Goal: Navigation & Orientation: Find specific page/section

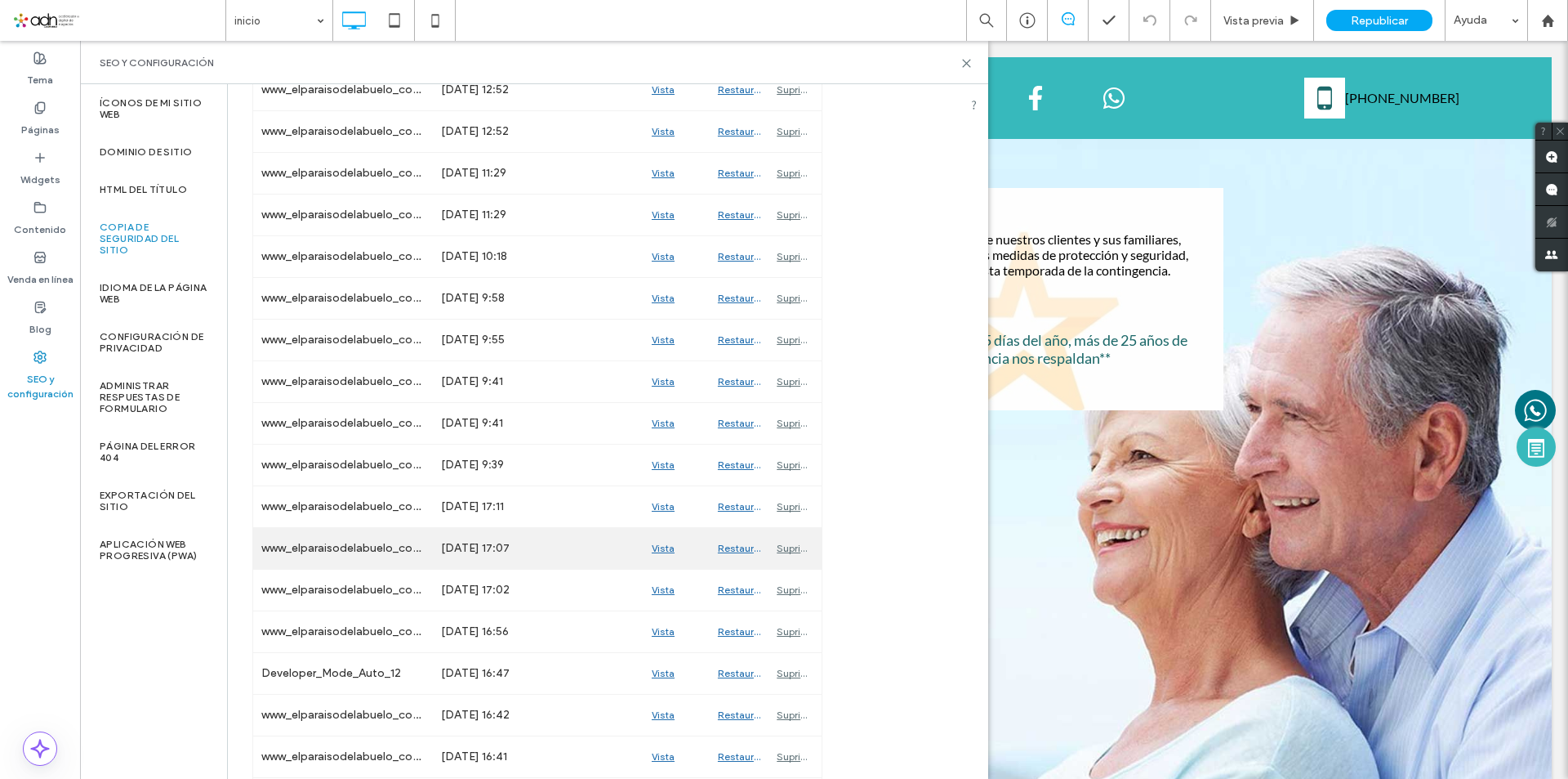
scroll to position [817, 0]
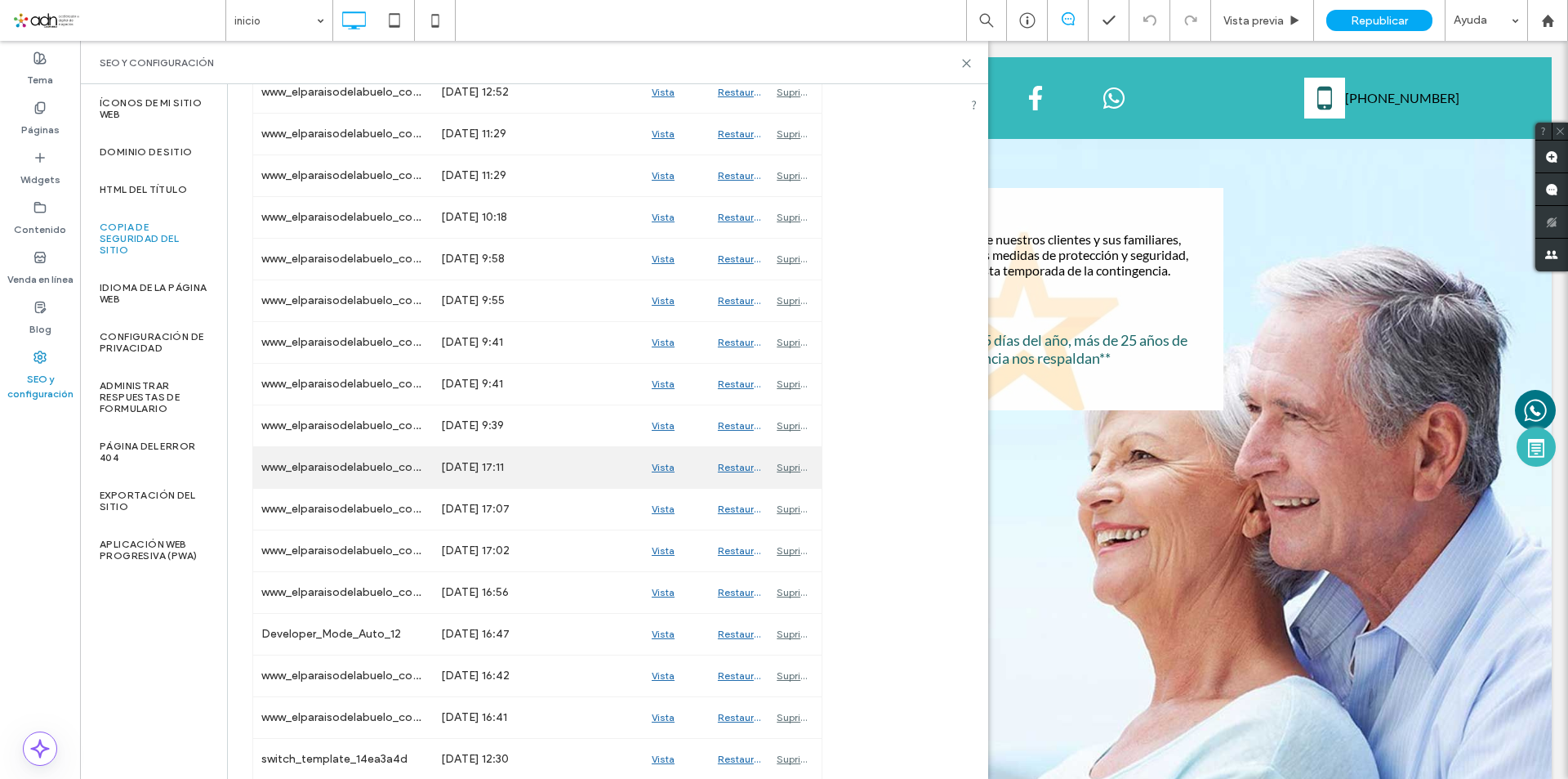
click at [657, 464] on div "Vista previa" at bounding box center [676, 467] width 66 height 41
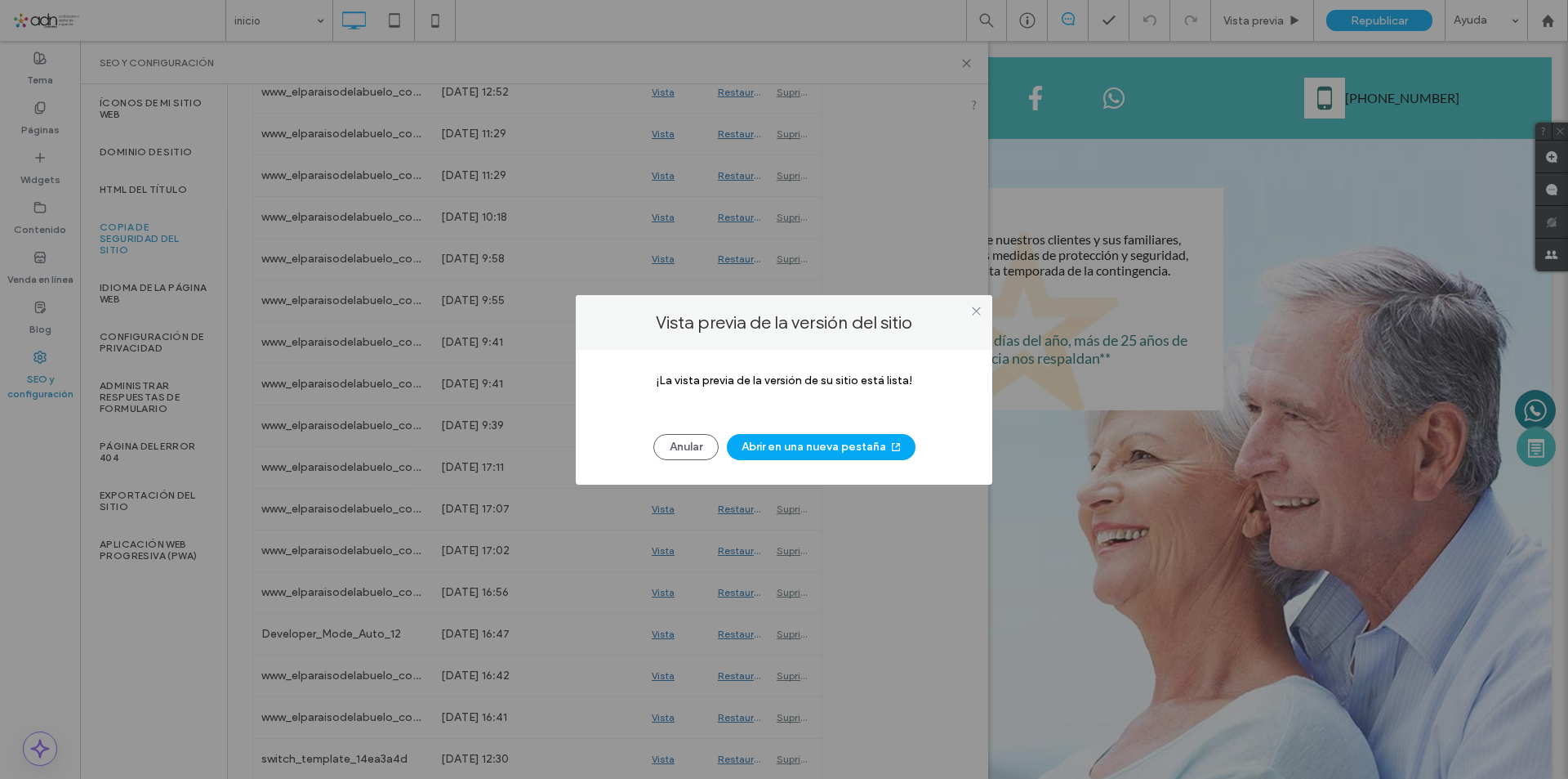
click at [773, 444] on button "Abrir en una nueva pestaña" at bounding box center [821, 447] width 188 height 26
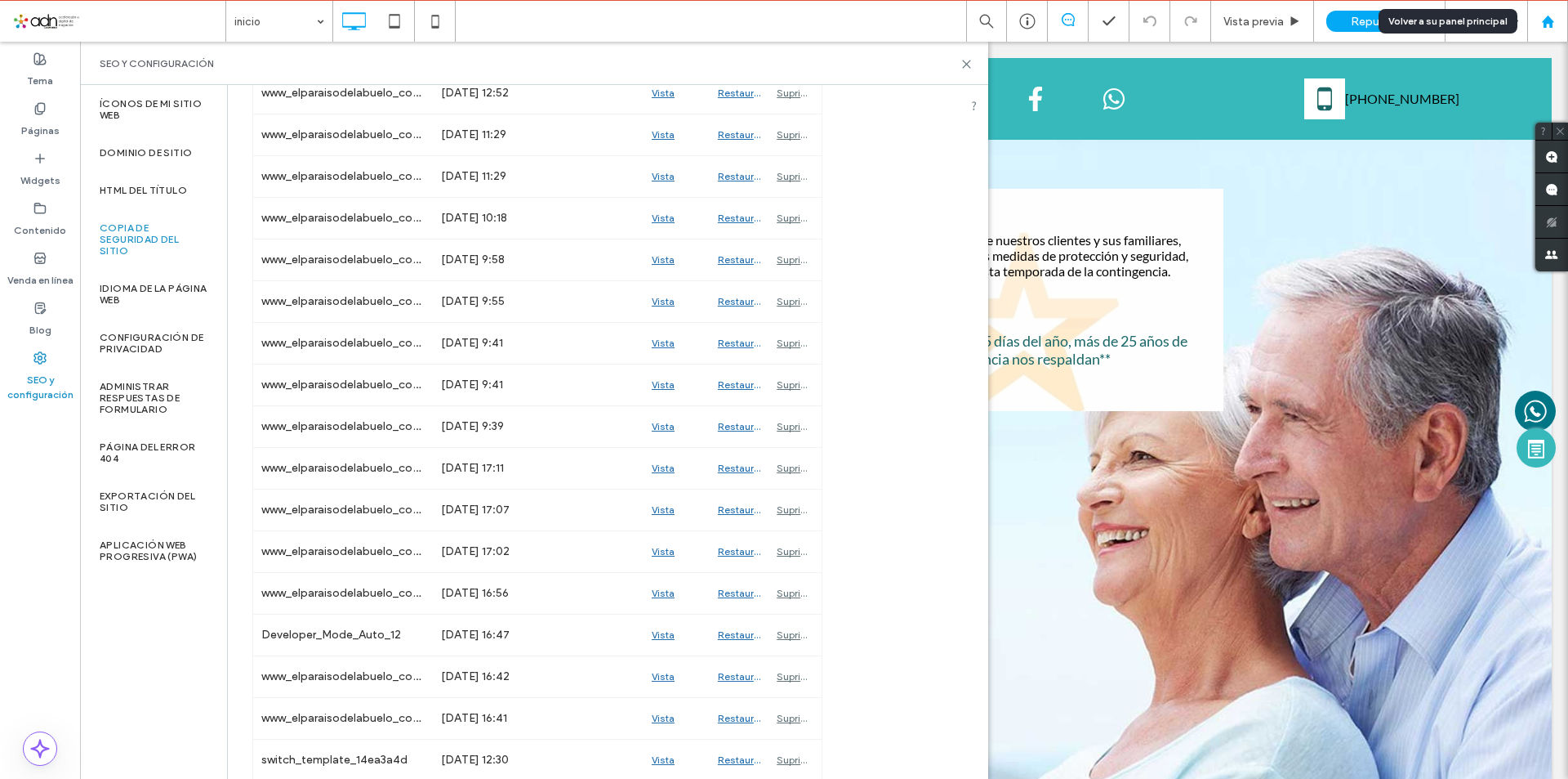
click at [1552, 32] on div at bounding box center [1548, 21] width 41 height 41
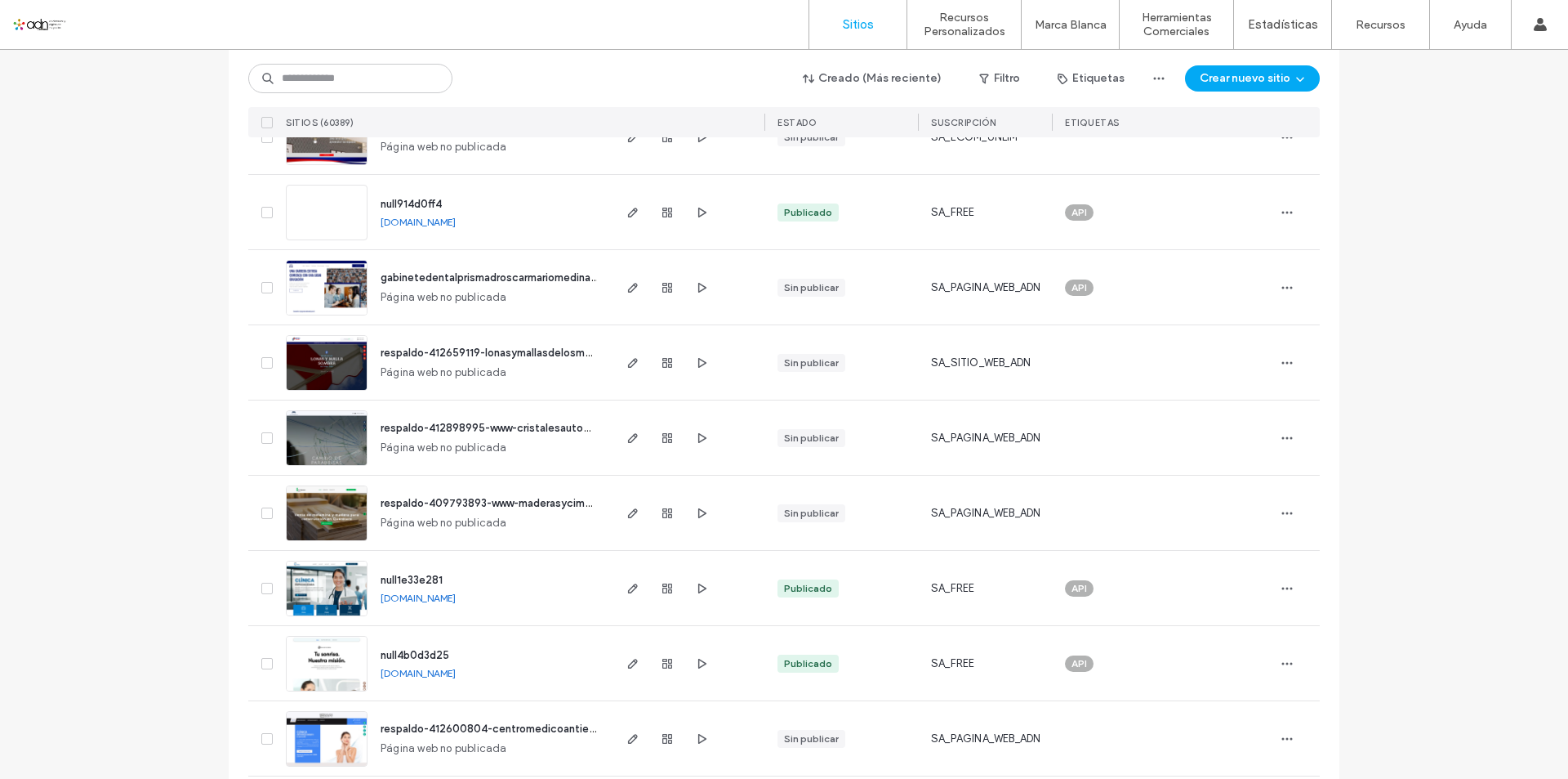
scroll to position [981, 0]
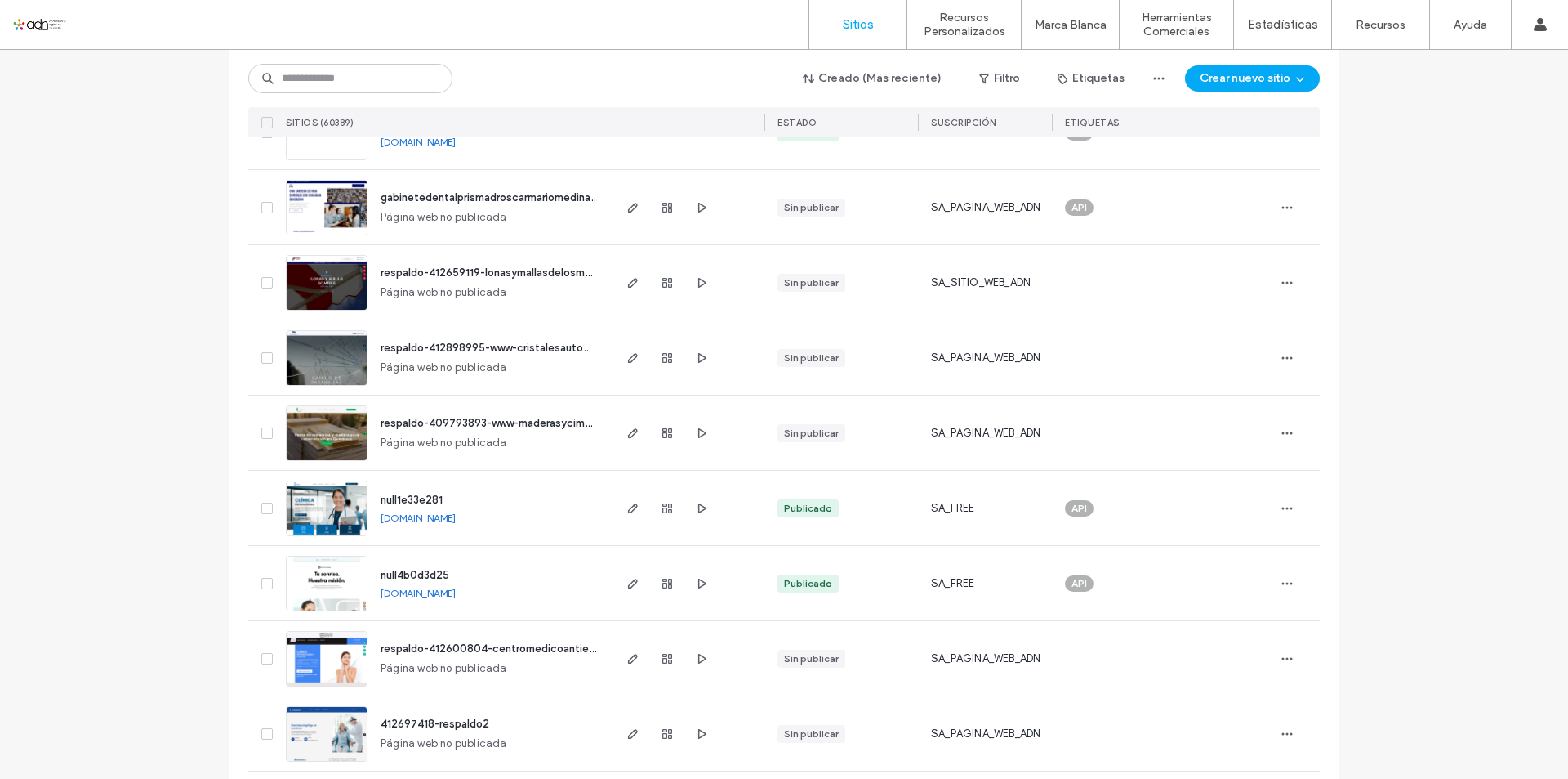
click at [402, 497] on span "null1e33e281" at bounding box center [412, 499] width 62 height 13
